Goal: Book appointment/travel/reservation

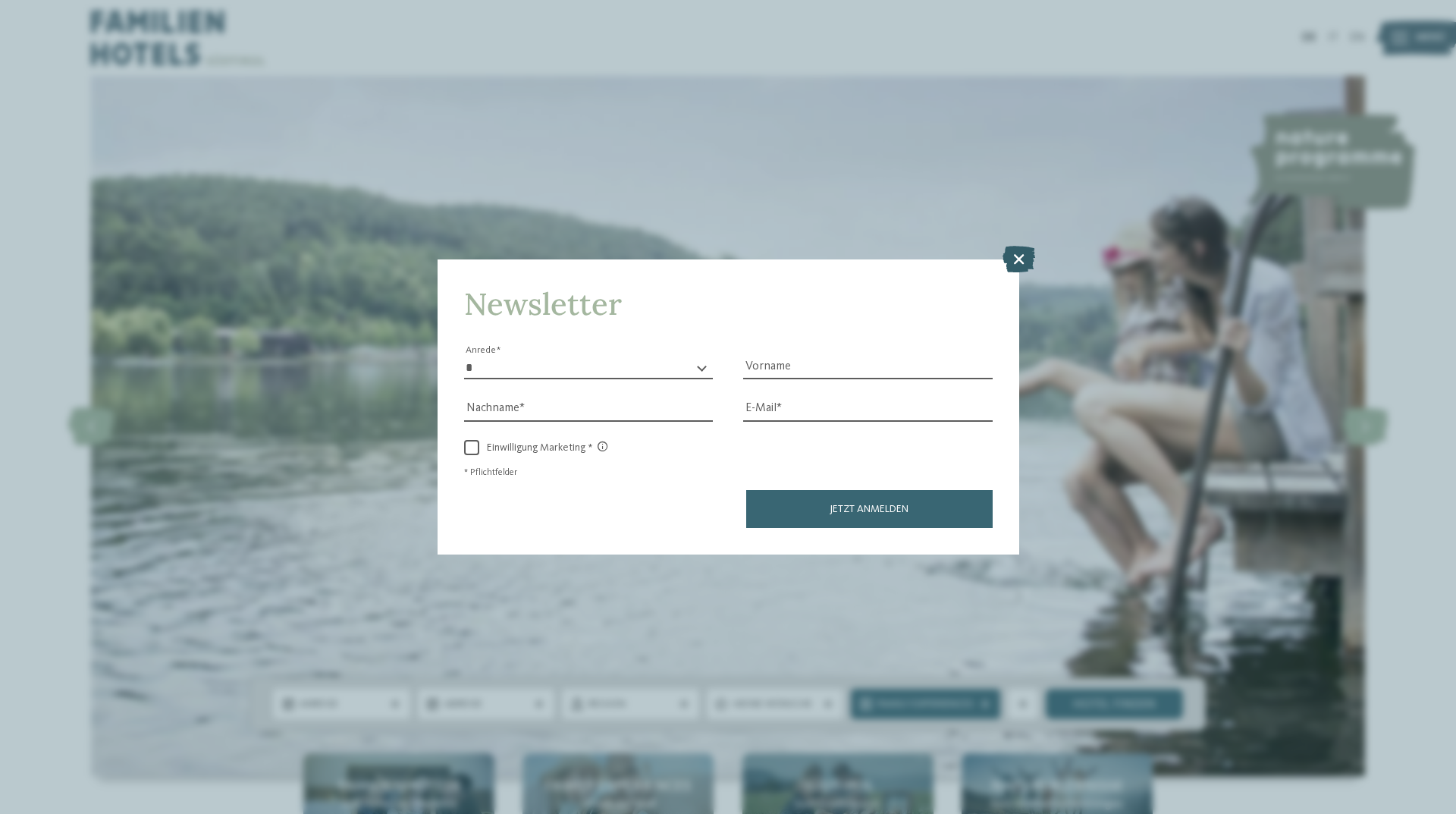
click at [1021, 260] on icon at bounding box center [1019, 259] width 32 height 27
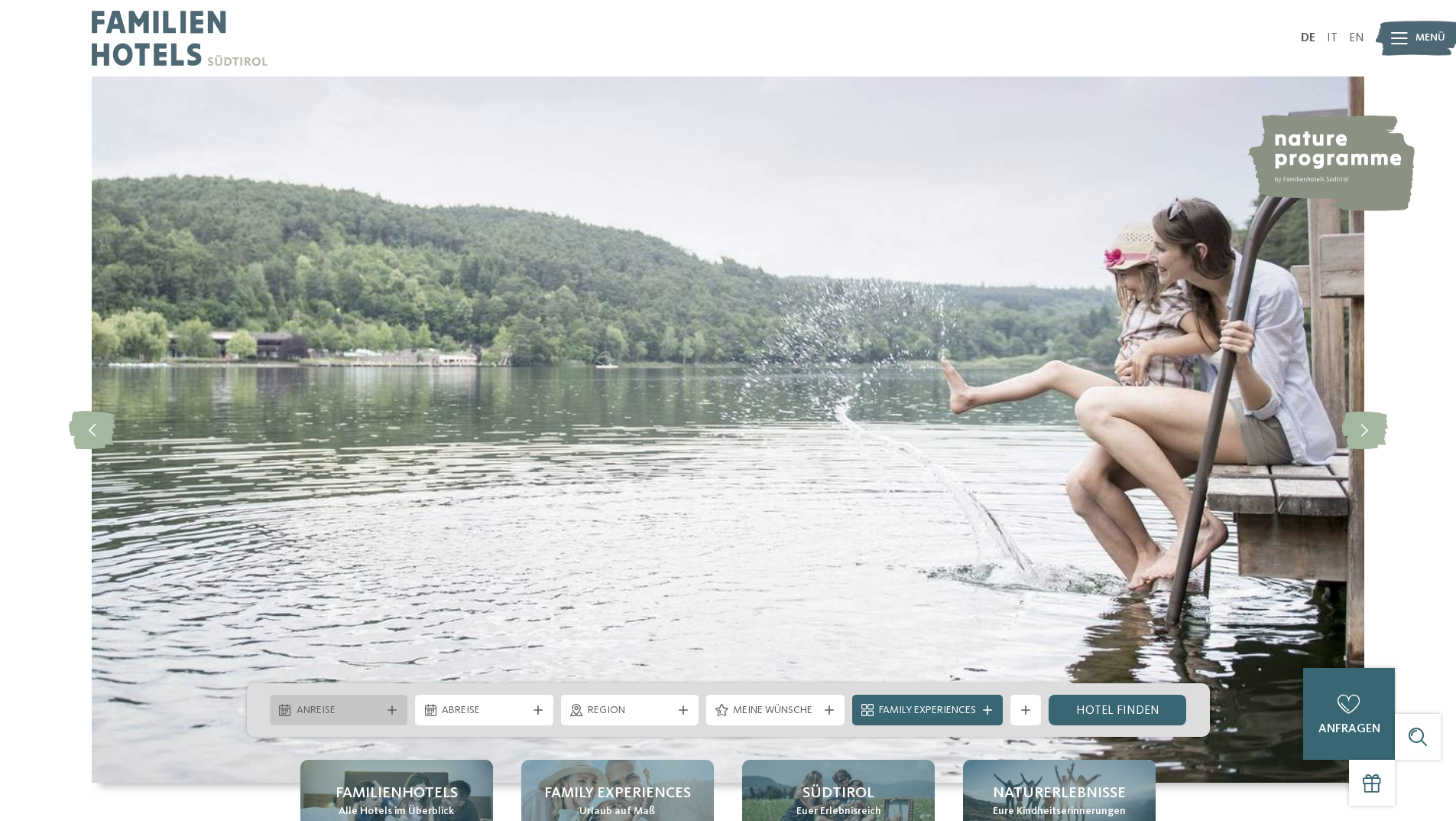
click at [385, 706] on div at bounding box center [393, 710] width 15 height 10
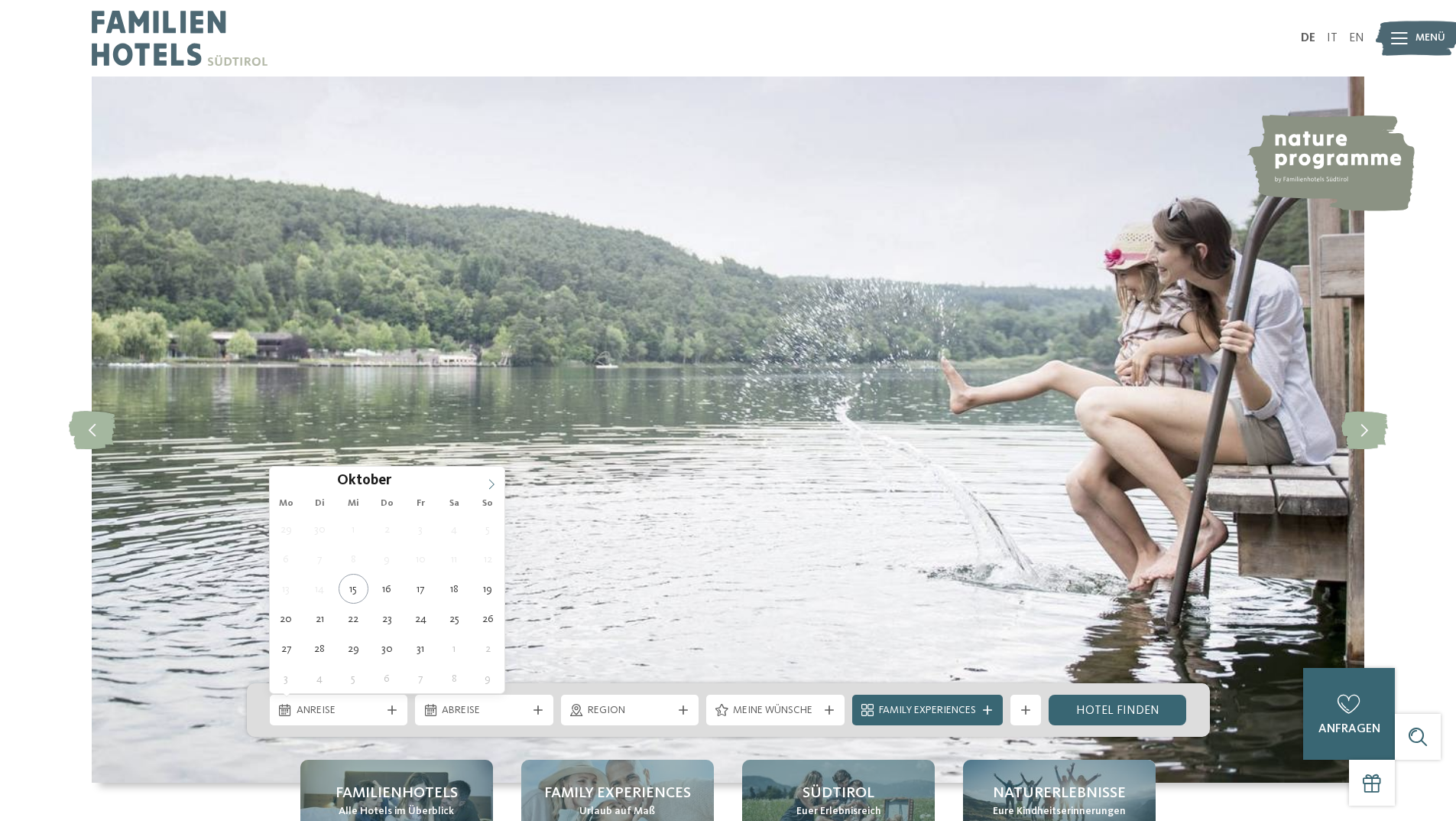
click at [491, 483] on icon at bounding box center [491, 484] width 11 height 11
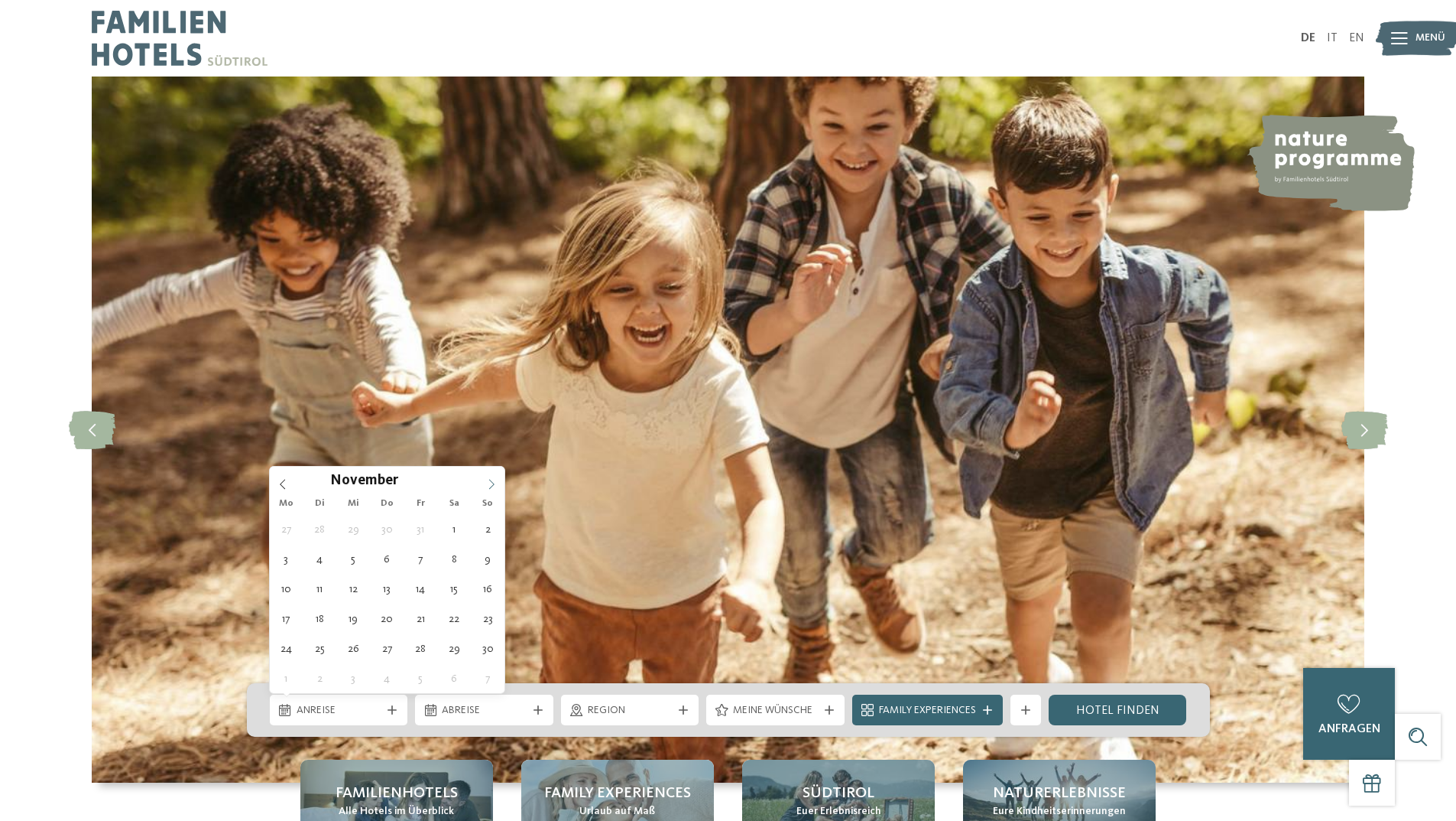
click at [491, 483] on icon at bounding box center [491, 484] width 11 height 11
type input "****"
click at [491, 483] on icon at bounding box center [491, 484] width 11 height 11
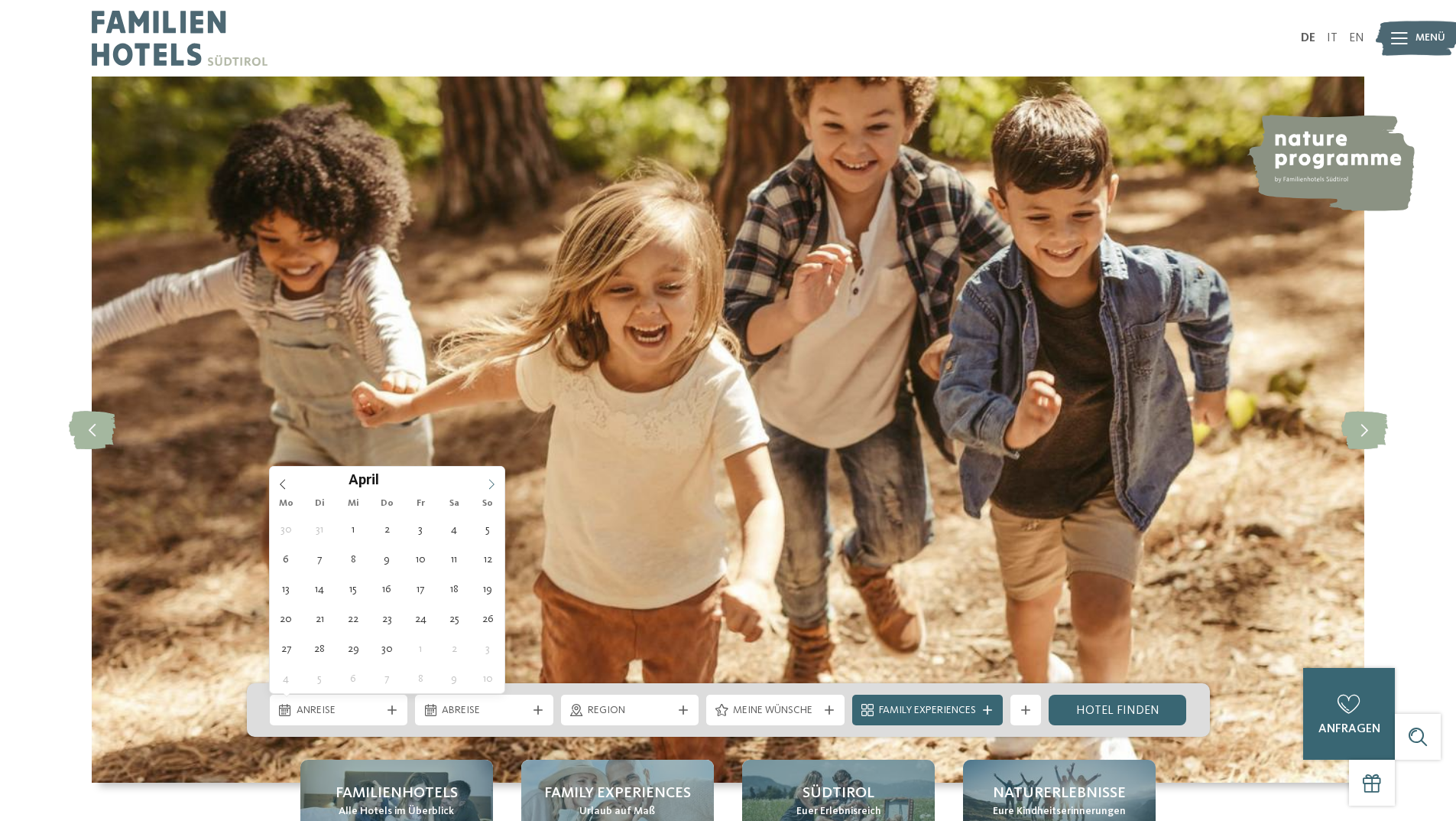
click at [491, 483] on icon at bounding box center [491, 484] width 11 height 11
type div "[DATE]"
type input "****"
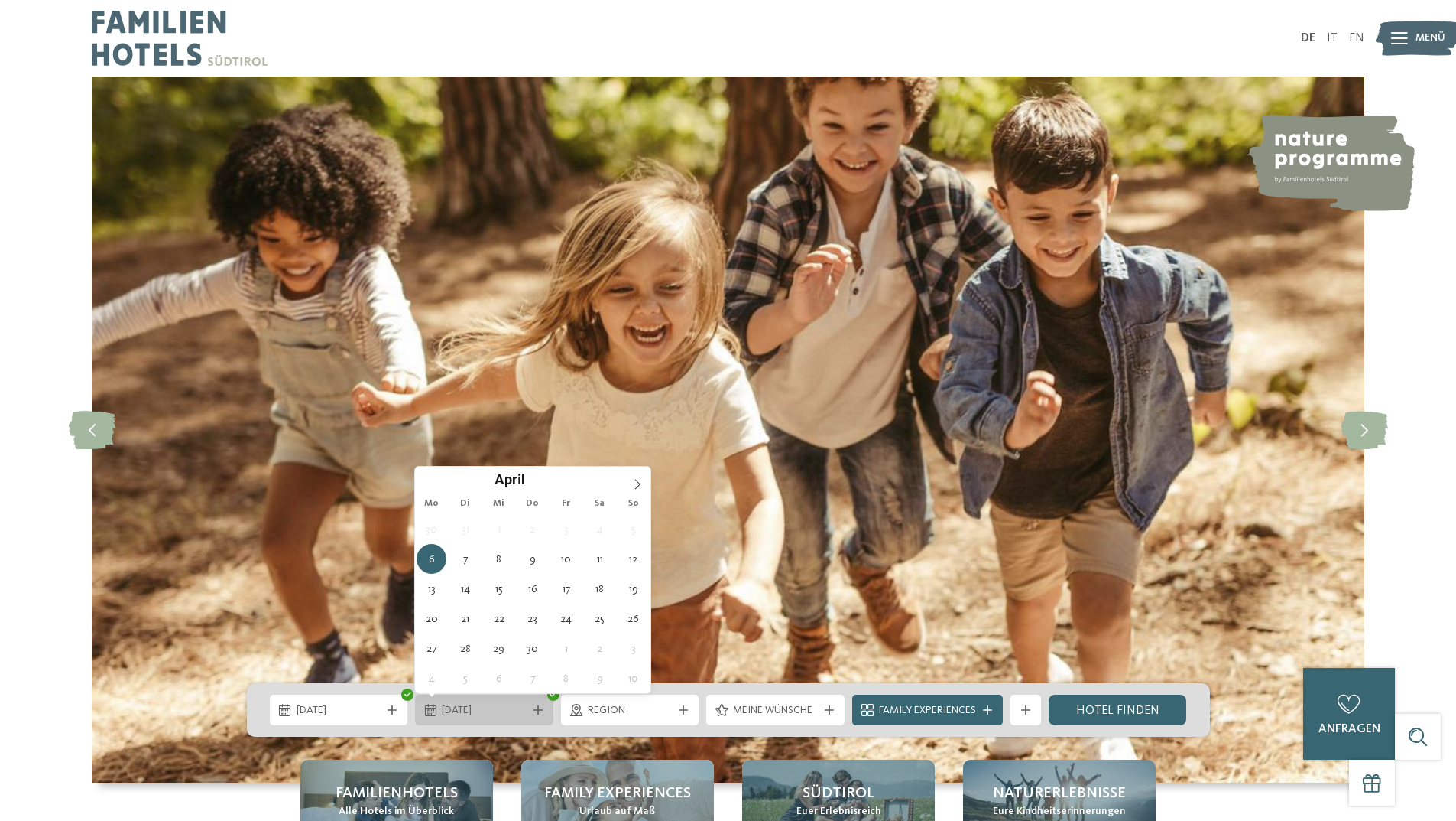
click at [447, 709] on span "[DATE]" at bounding box center [484, 710] width 85 height 15
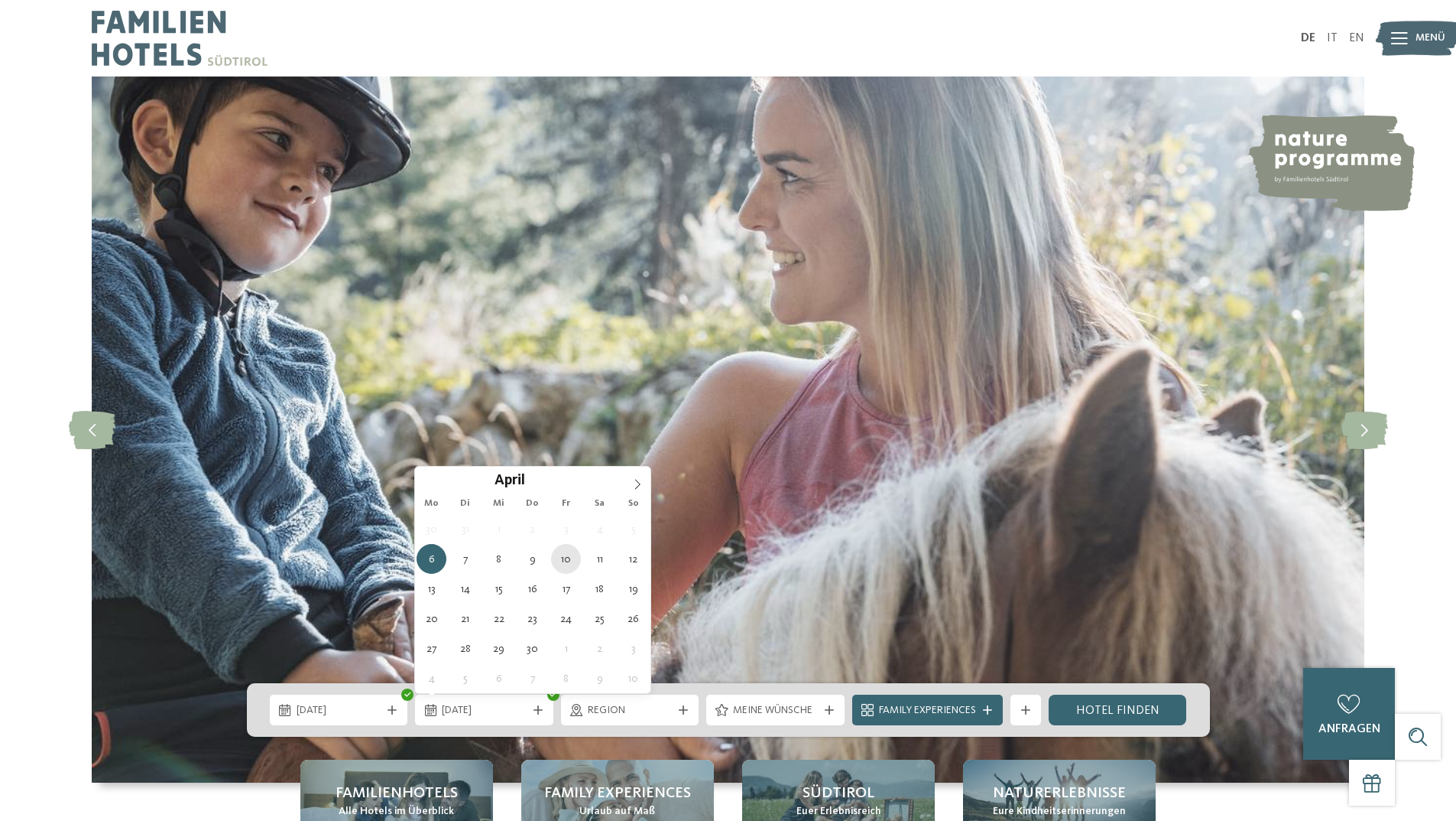
type div "[DATE]"
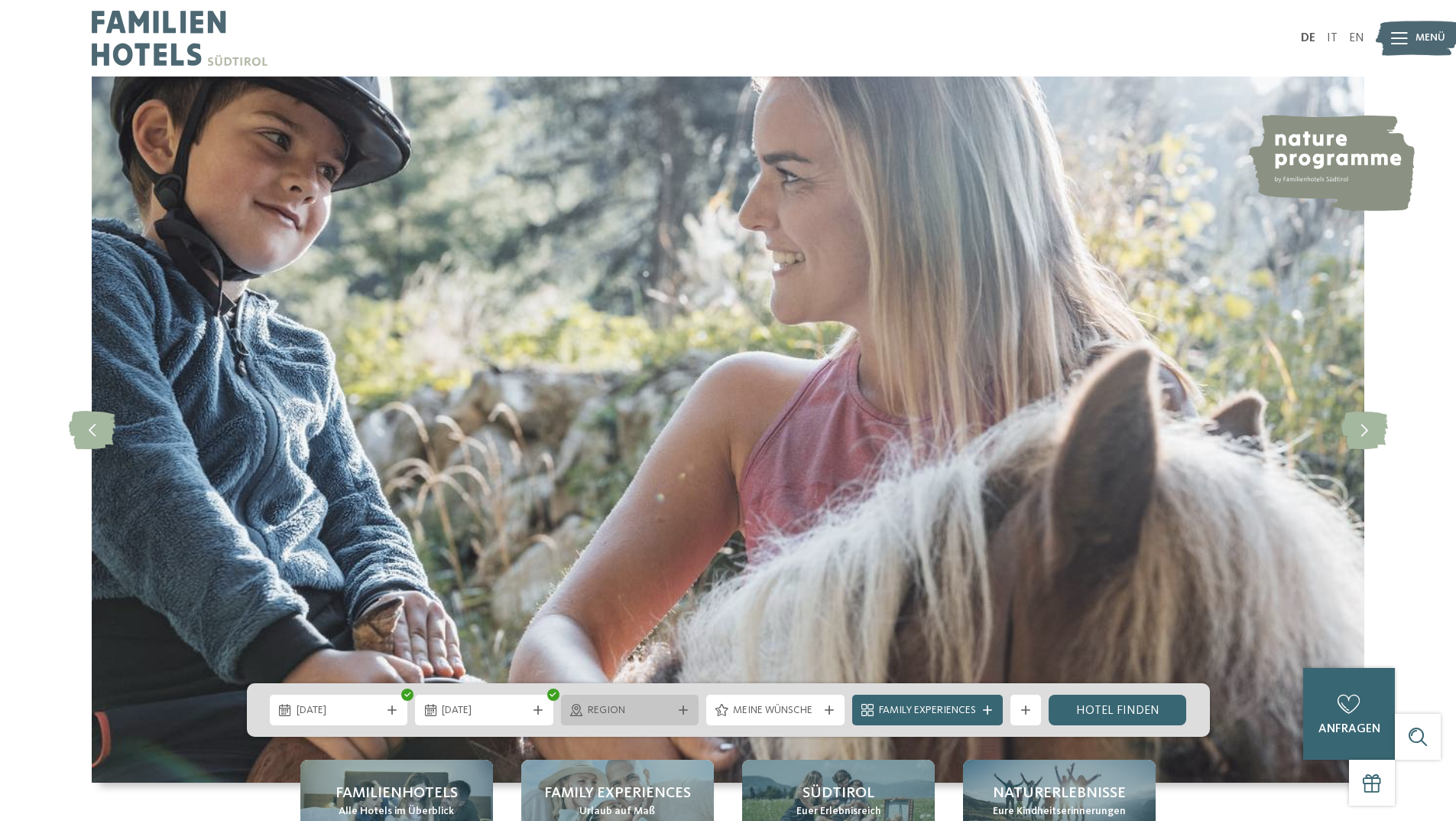
click at [607, 710] on span "Region" at bounding box center [630, 710] width 85 height 15
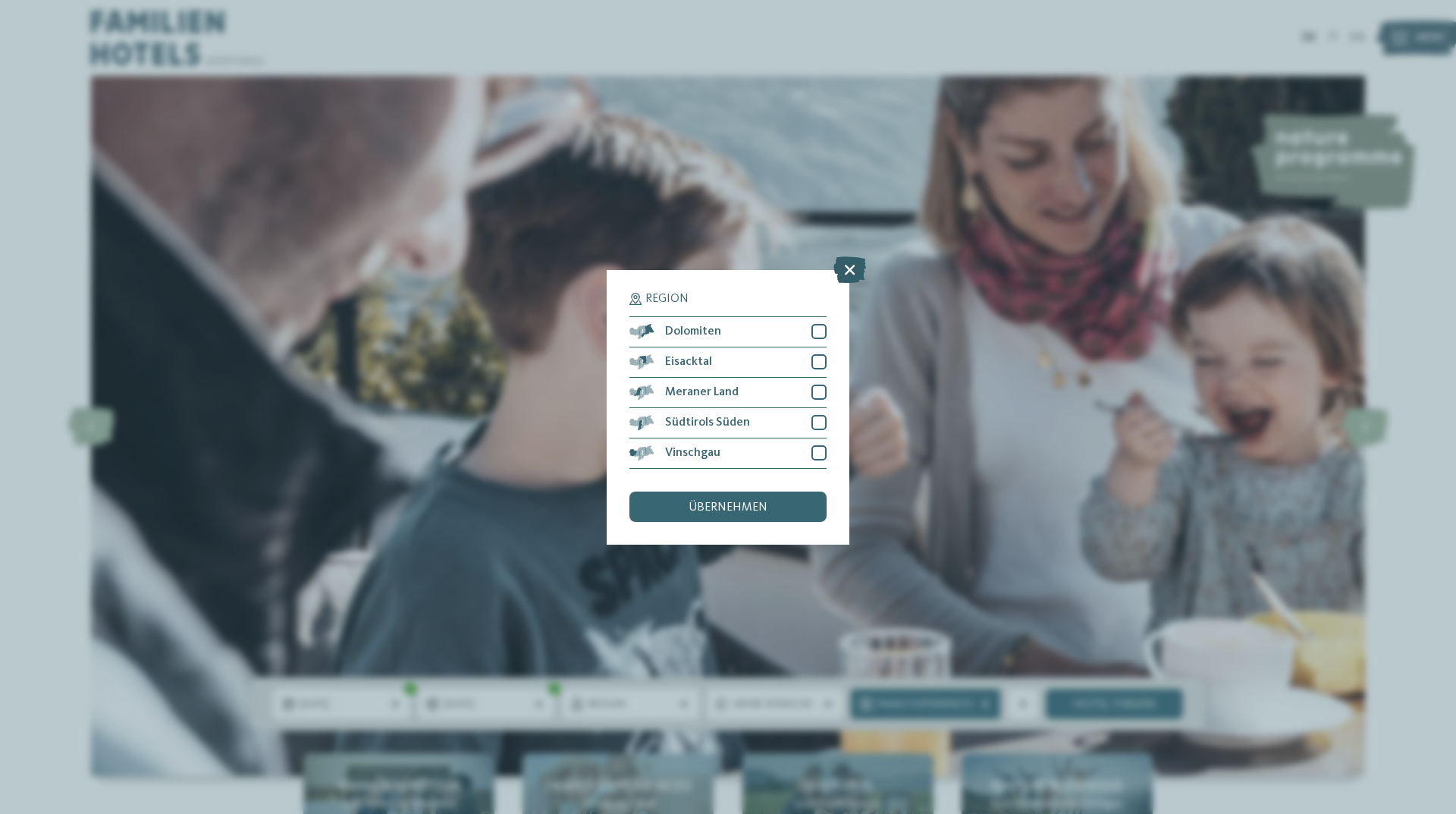
click at [846, 271] on icon at bounding box center [849, 269] width 32 height 27
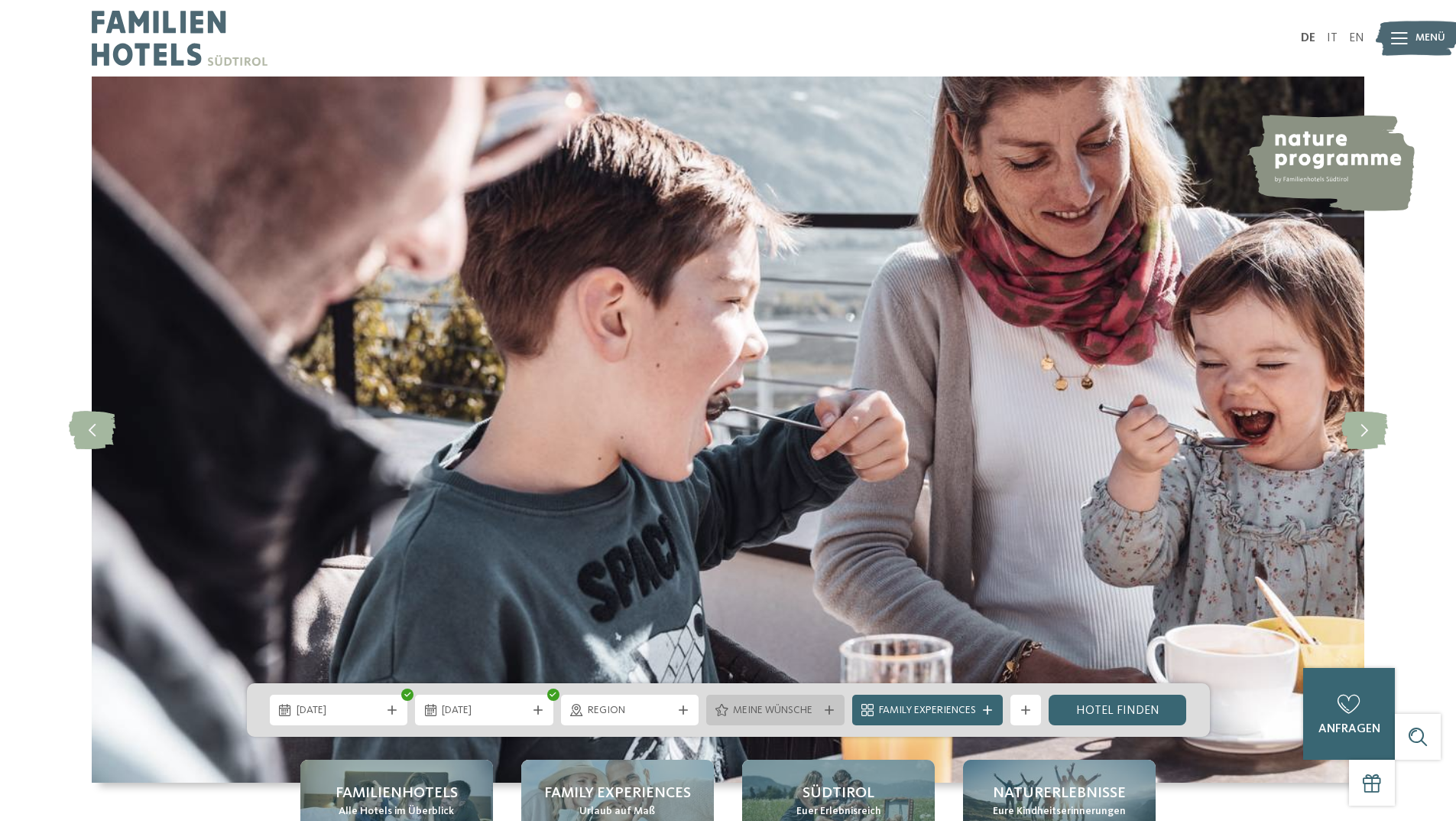
click at [790, 714] on span "Meine Wünsche" at bounding box center [775, 710] width 85 height 15
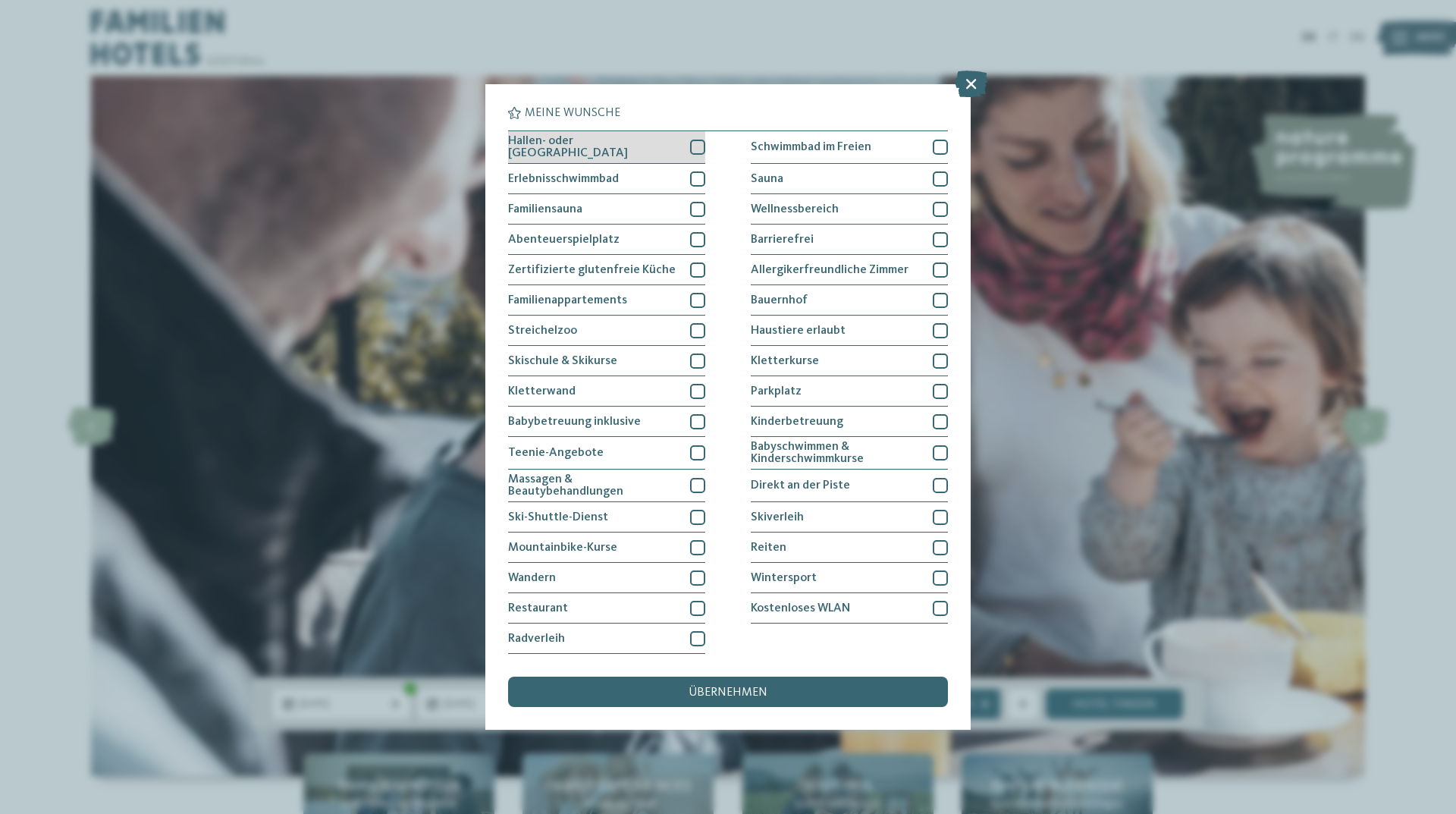
click at [697, 142] on div at bounding box center [698, 147] width 15 height 15
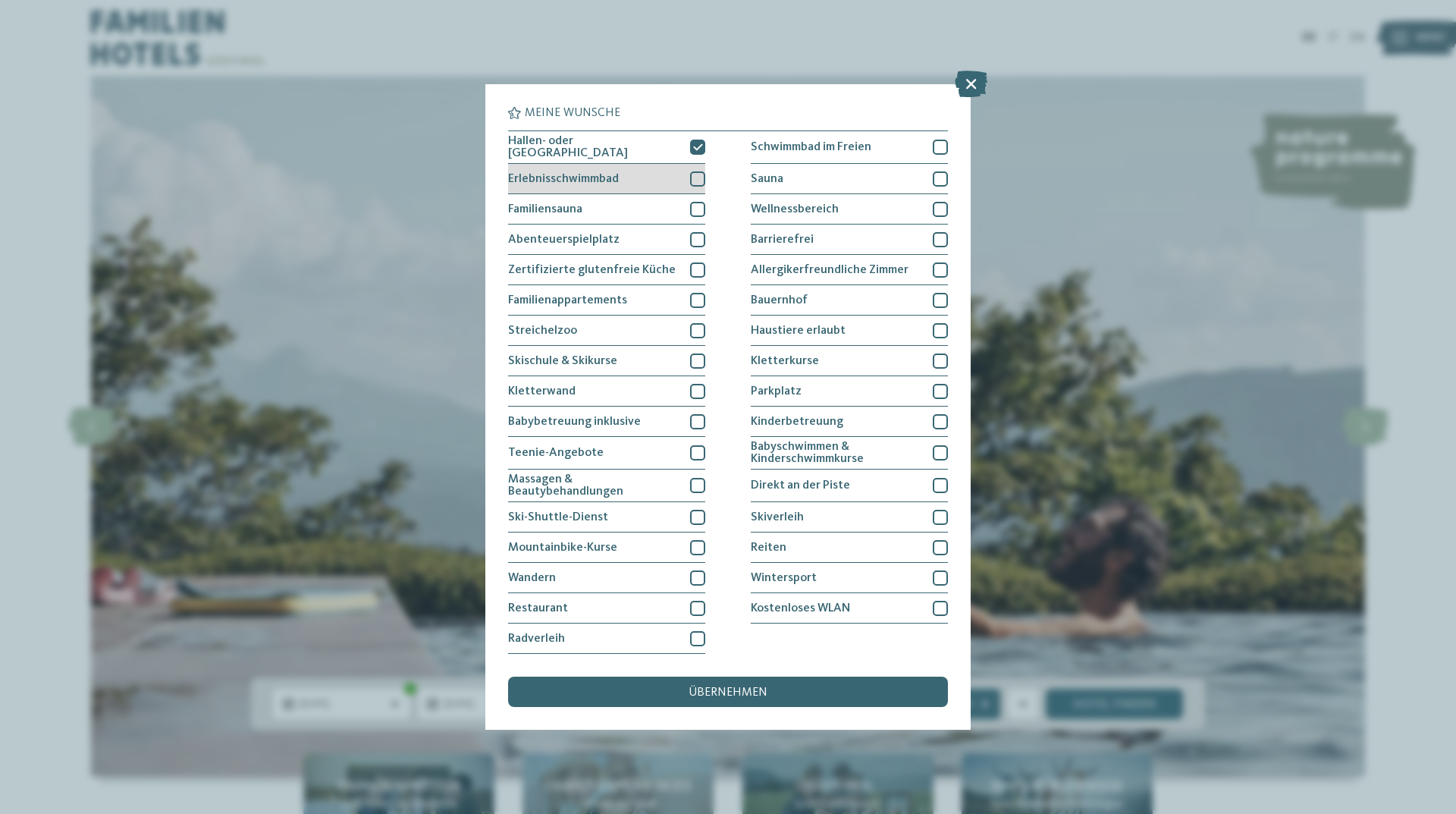
click at [699, 176] on div at bounding box center [698, 179] width 15 height 15
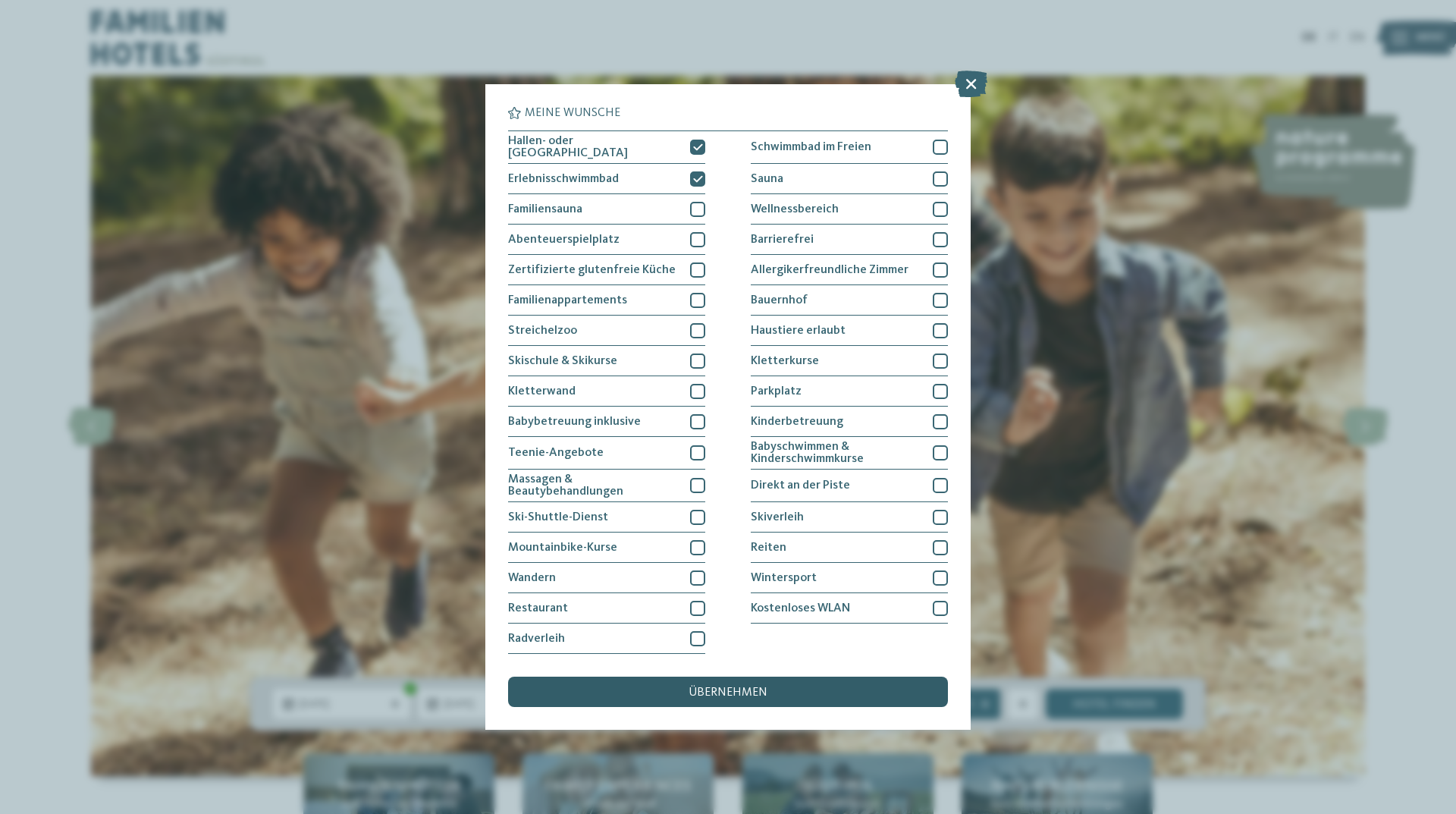
click at [747, 686] on span "übernehmen" at bounding box center [728, 692] width 79 height 12
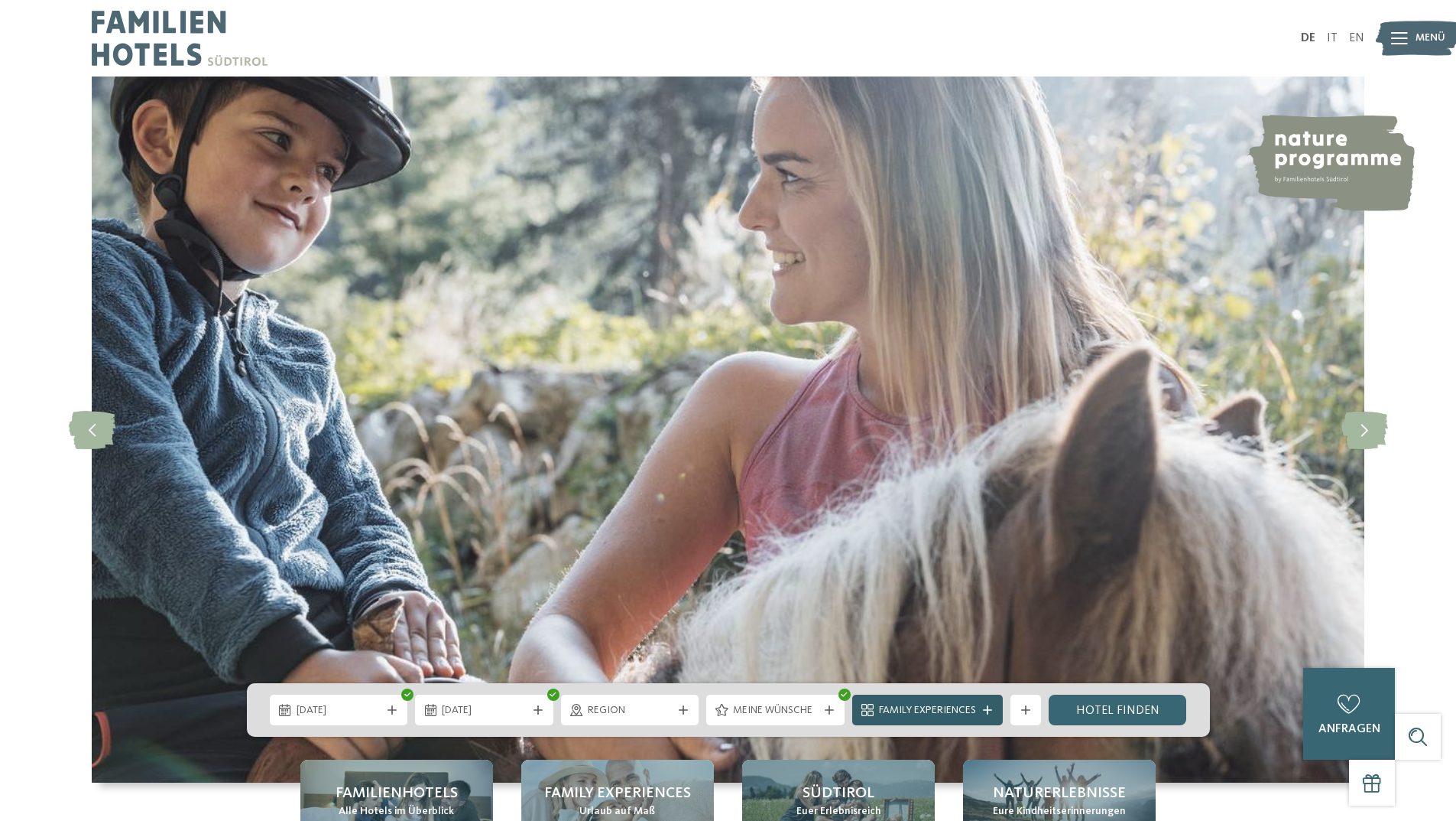
click at [988, 709] on icon at bounding box center [988, 710] width 10 height 10
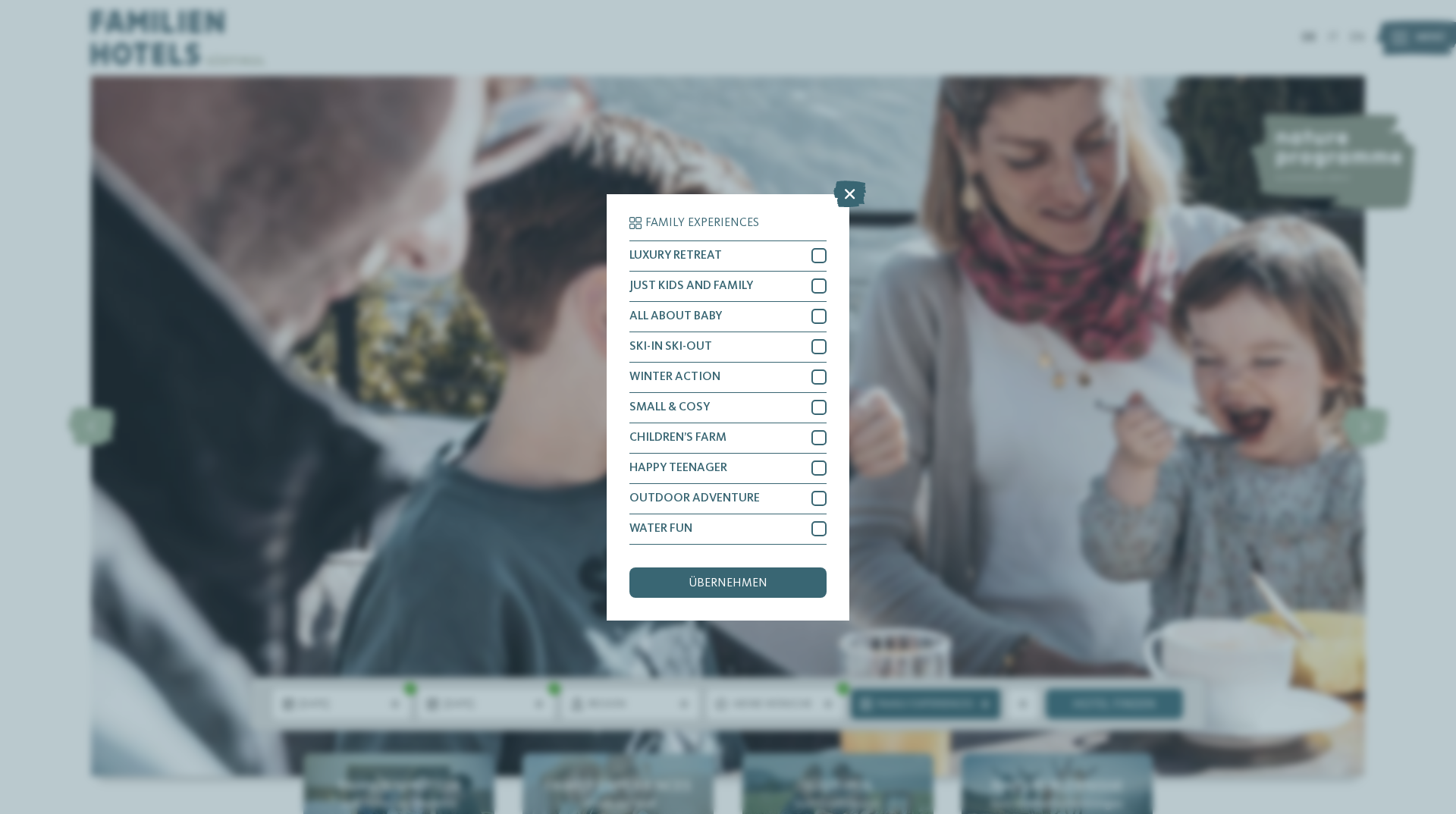
click at [980, 703] on div "Family Experiences LUXURY RETREAT JUST KIDS AND FAMILY" at bounding box center [728, 407] width 1456 height 814
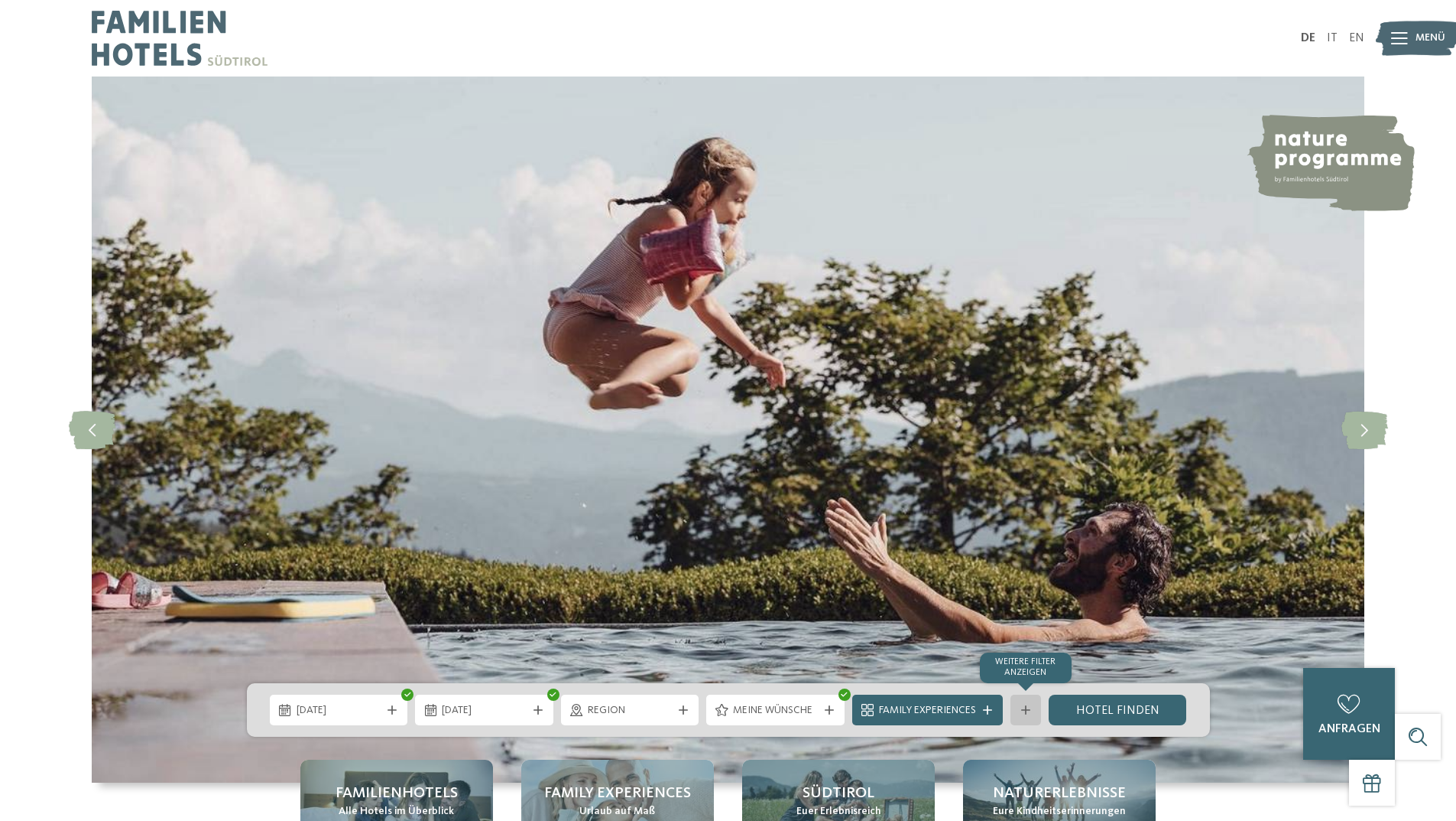
click at [1032, 711] on div at bounding box center [1026, 710] width 15 height 10
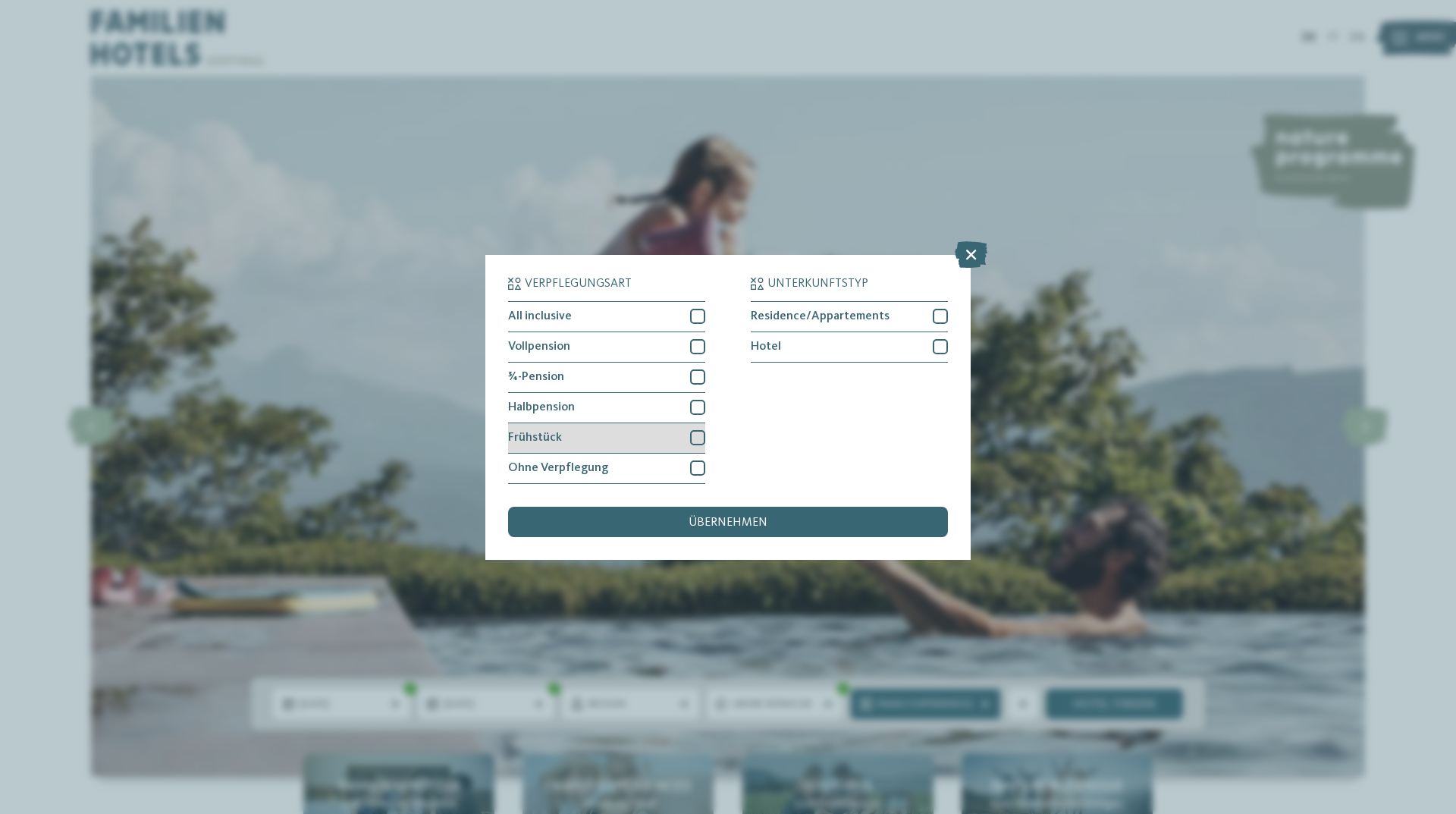
click at [694, 436] on div at bounding box center [698, 438] width 15 height 15
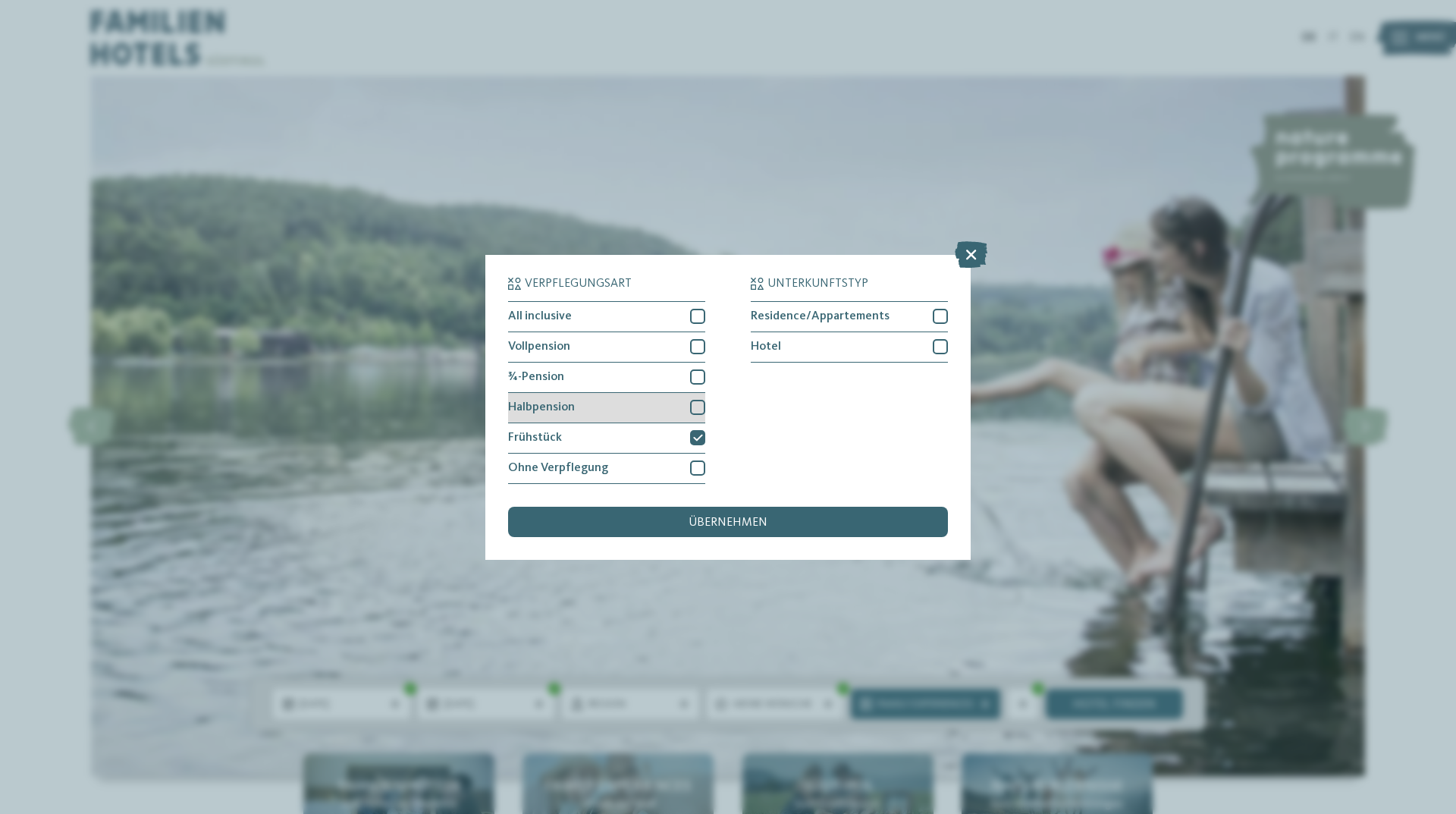
click at [694, 408] on div at bounding box center [698, 407] width 15 height 15
click at [720, 519] on span "übernehmen" at bounding box center [728, 522] width 79 height 12
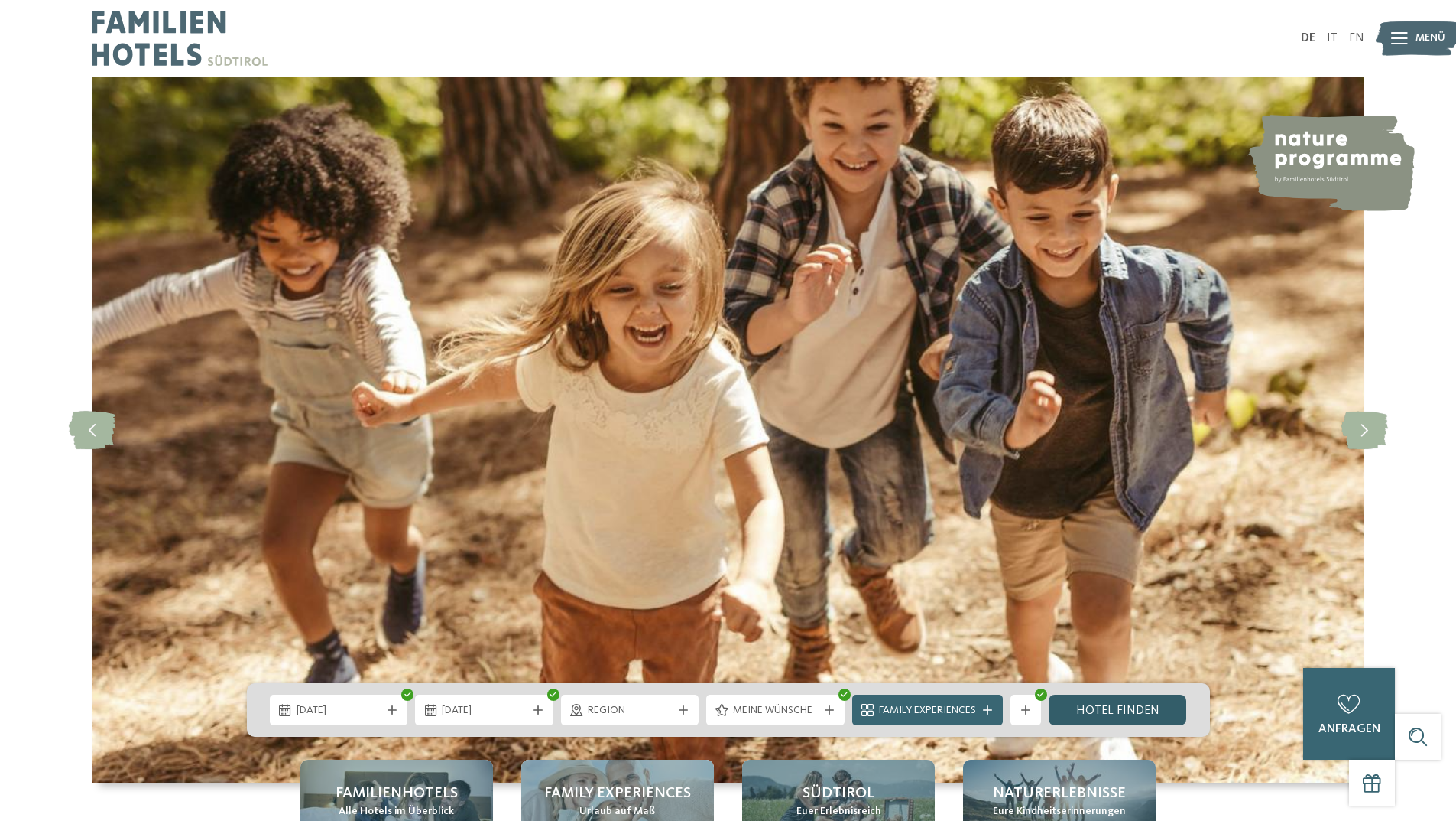
click at [1089, 707] on link "Hotel finden" at bounding box center [1118, 710] width 139 height 31
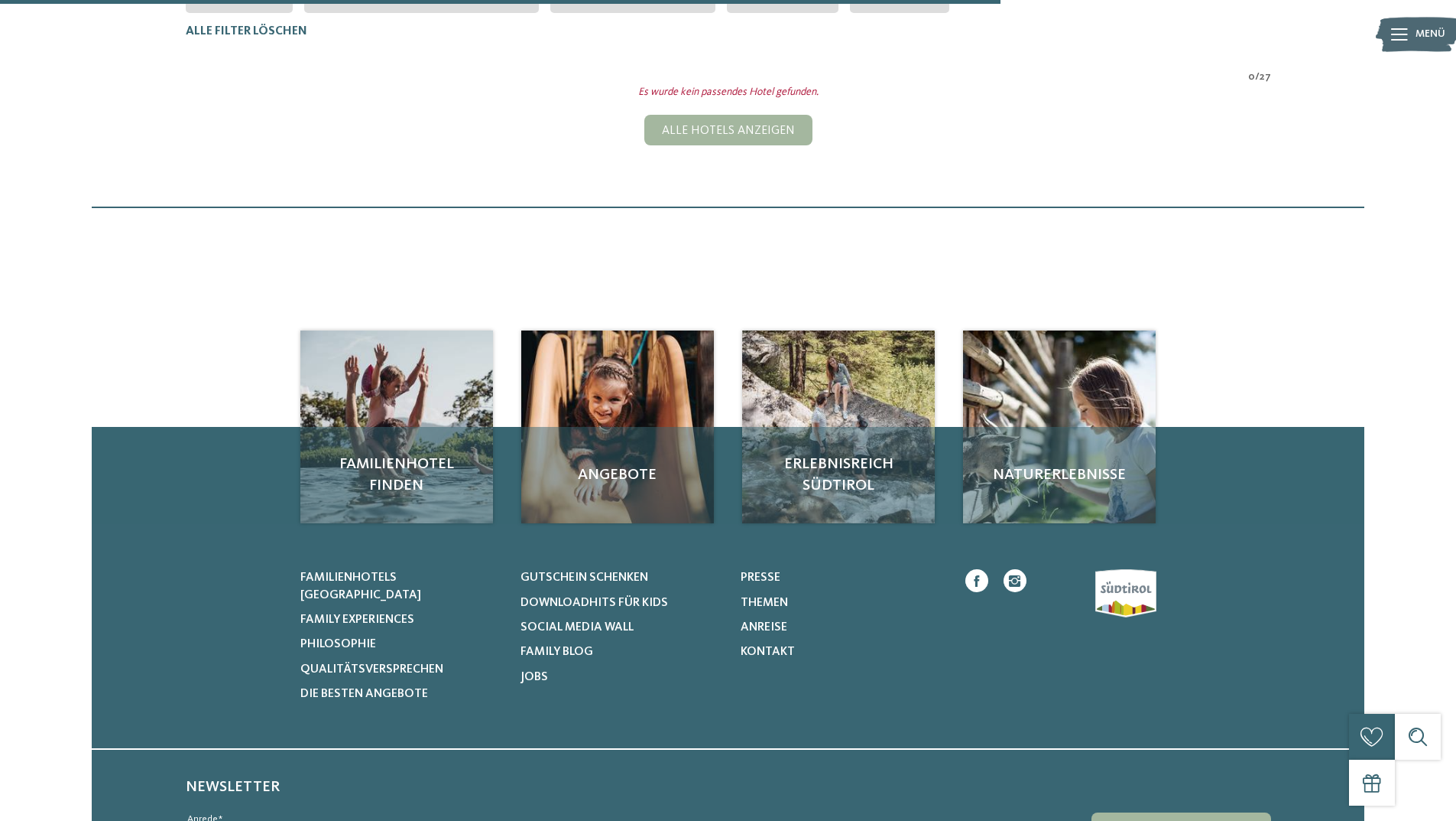
scroll to position [502, 0]
click at [753, 132] on div "Alle Hotels anzeigen" at bounding box center [729, 129] width 168 height 31
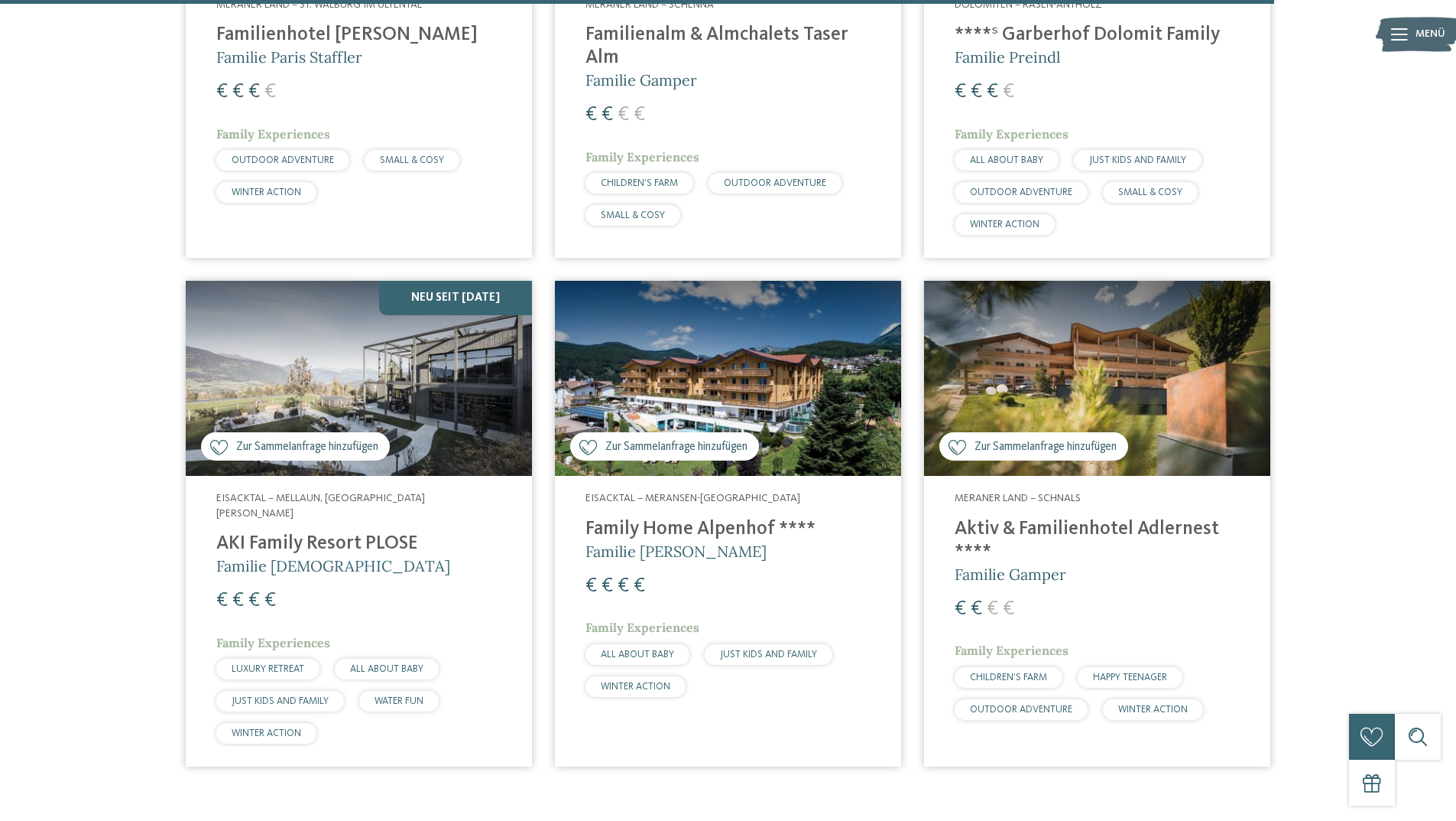
scroll to position [4554, 0]
